Goal: Information Seeking & Learning: Learn about a topic

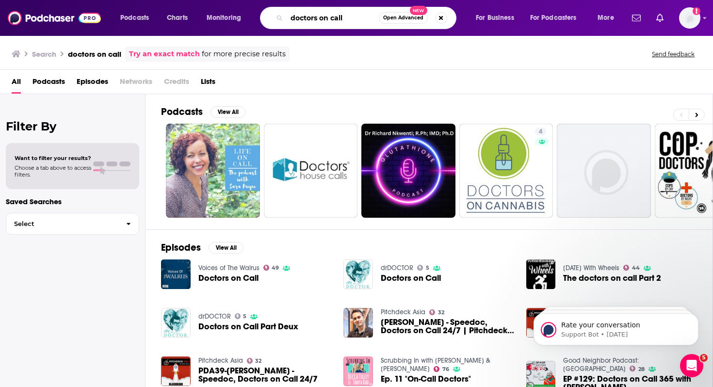
drag, startPoint x: 349, startPoint y: 17, endPoint x: 250, endPoint y: 17, distance: 98.5
click at [250, 17] on div "Podcasts Charts Monitoring doctors on call Open Advanced New For Business For P…" at bounding box center [369, 18] width 510 height 22
type input "pediatrics on call"
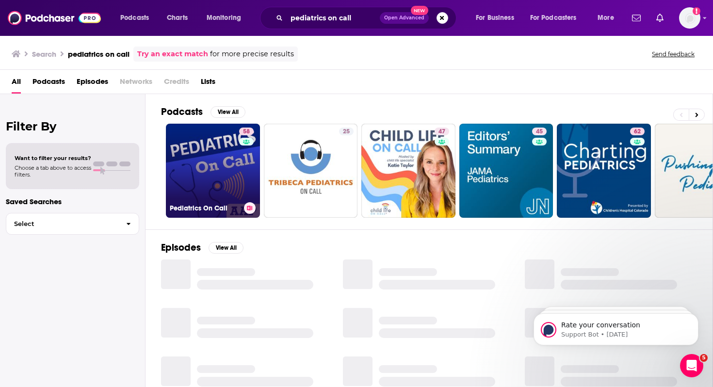
click at [191, 154] on link "58 Pediatrics On Call" at bounding box center [213, 171] width 94 height 94
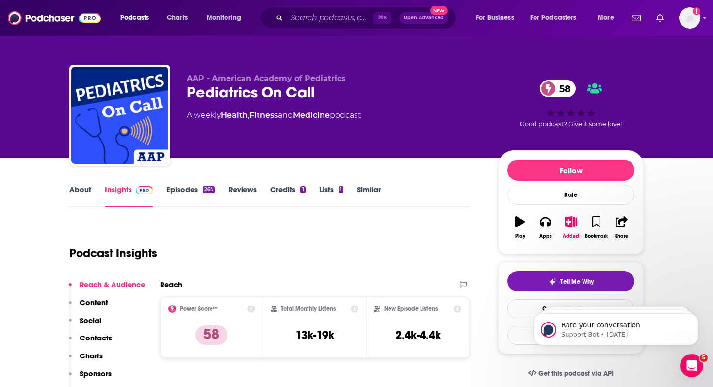
click at [104, 338] on p "Contacts" at bounding box center [96, 337] width 33 height 9
click at [85, 185] on link "About" at bounding box center [80, 196] width 22 height 22
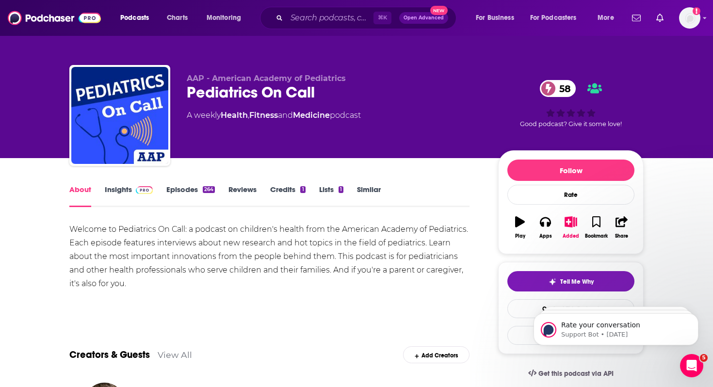
click at [188, 187] on link "Episodes 264" at bounding box center [190, 196] width 49 height 22
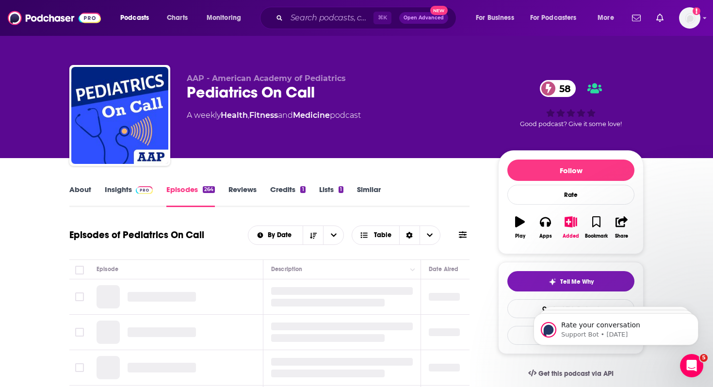
click at [120, 189] on link "Insights" at bounding box center [129, 196] width 48 height 22
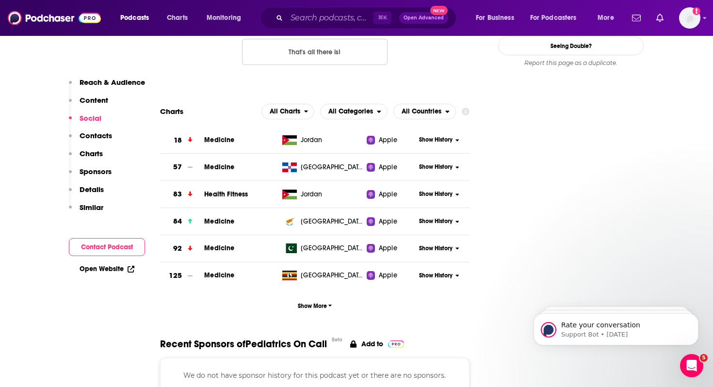
scroll to position [1319, 0]
